Goal: Navigation & Orientation: Understand site structure

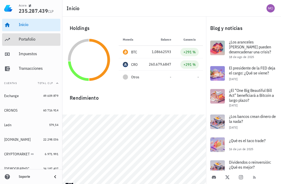
click at [24, 38] on div "Portafolio" at bounding box center [39, 39] width 40 height 5
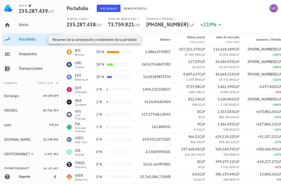
click at [142, 5] on button "Rendimiento" at bounding box center [135, 8] width 29 height 7
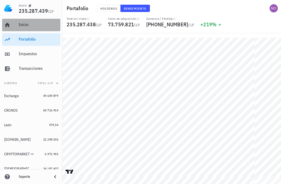
click at [26, 26] on div "Inicio" at bounding box center [39, 24] width 40 height 5
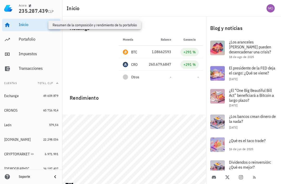
click at [273, 24] on div "Blog y noticias" at bounding box center [243, 28] width 75 height 17
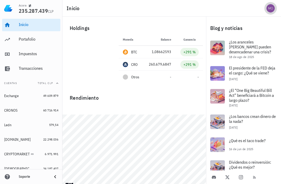
click at [270, 26] on div "Blog y noticias" at bounding box center [243, 28] width 75 height 17
click at [270, 23] on div "Blog y noticias" at bounding box center [243, 28] width 75 height 17
click at [270, 26] on div "Blog y noticias" at bounding box center [243, 28] width 75 height 17
click at [270, 27] on div "Blog y noticias" at bounding box center [243, 28] width 75 height 17
click at [271, 27] on div "Blog y noticias" at bounding box center [243, 28] width 75 height 17
